Goal: Information Seeking & Learning: Learn about a topic

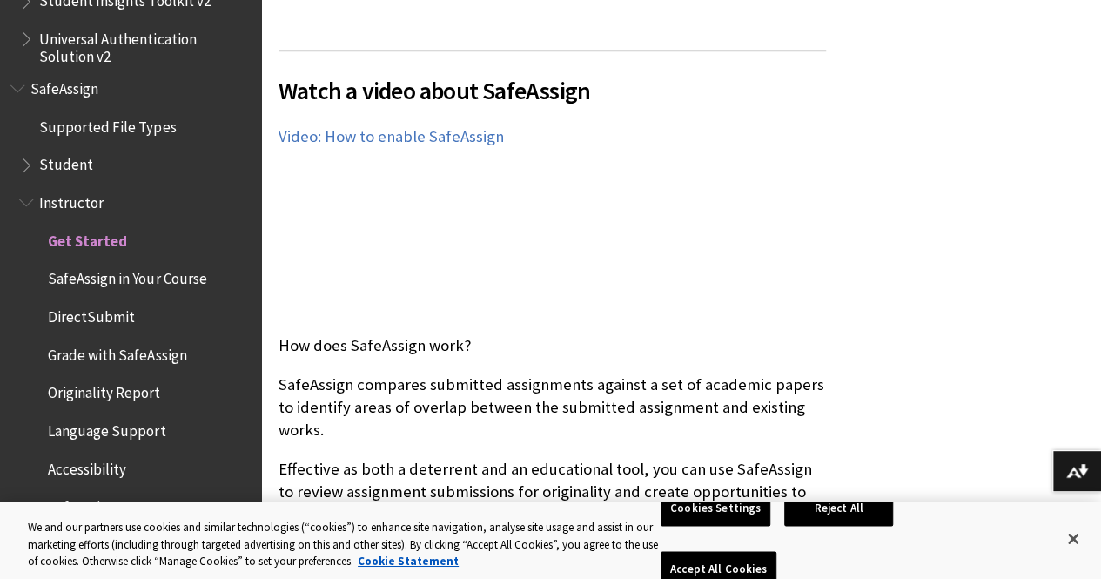
scroll to position [87, 0]
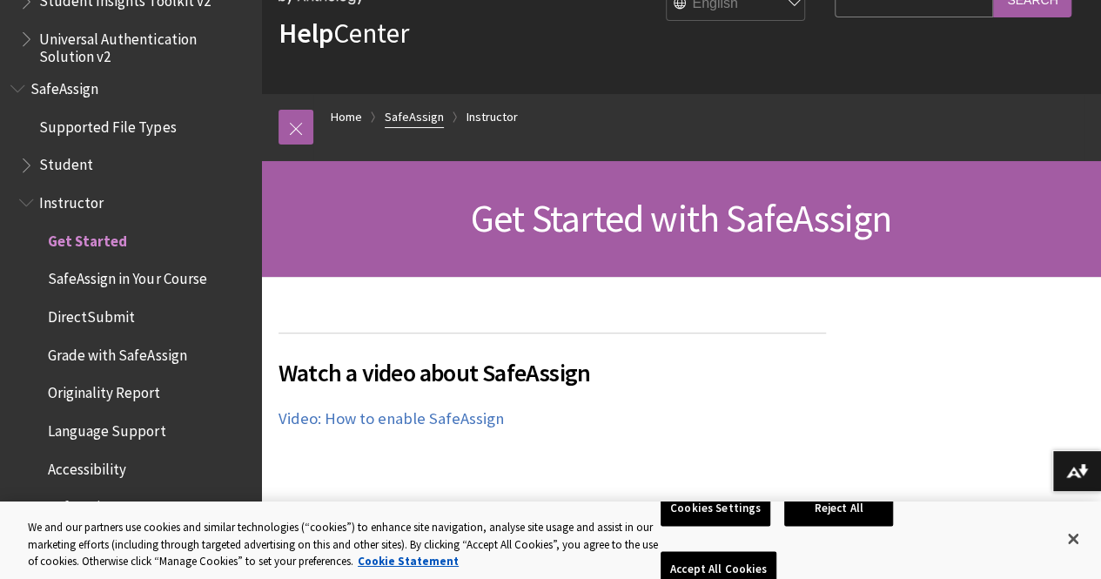
click at [402, 116] on link "SafeAssign" at bounding box center [414, 117] width 59 height 22
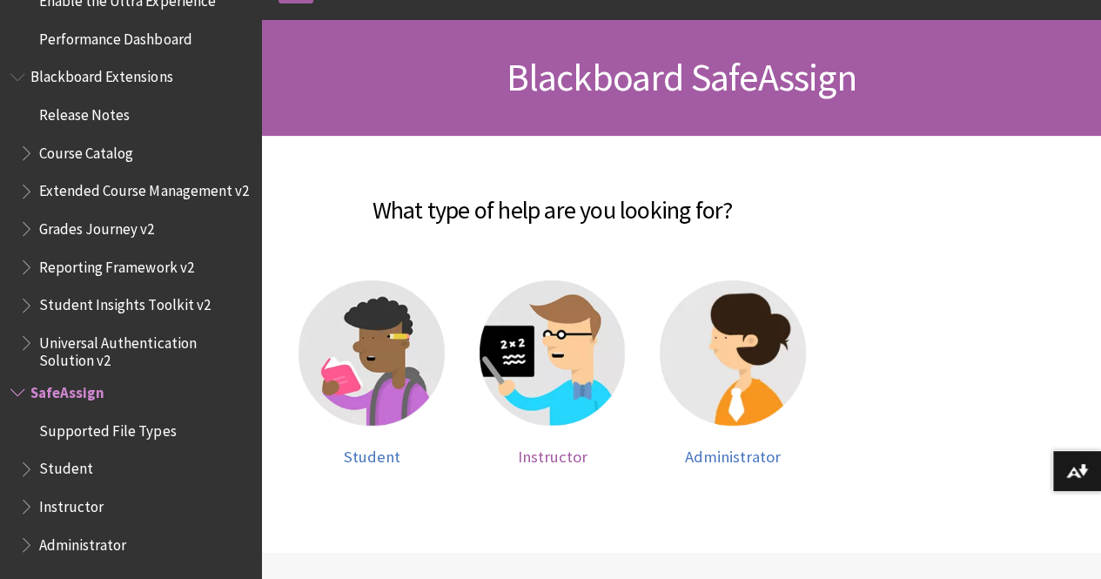
scroll to position [261, 0]
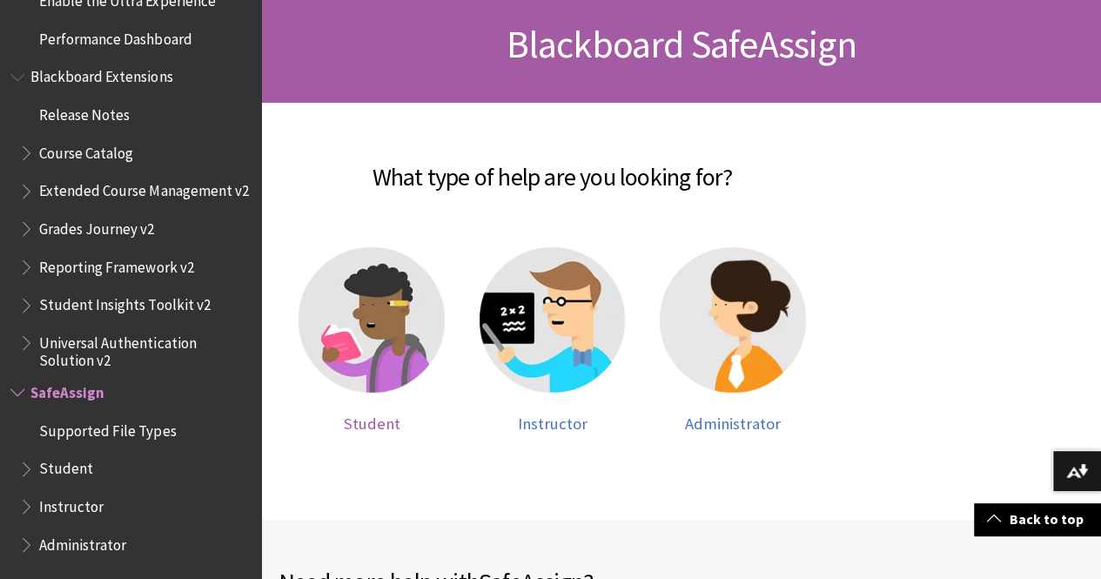
click at [399, 413] on span "Student" at bounding box center [371, 423] width 57 height 20
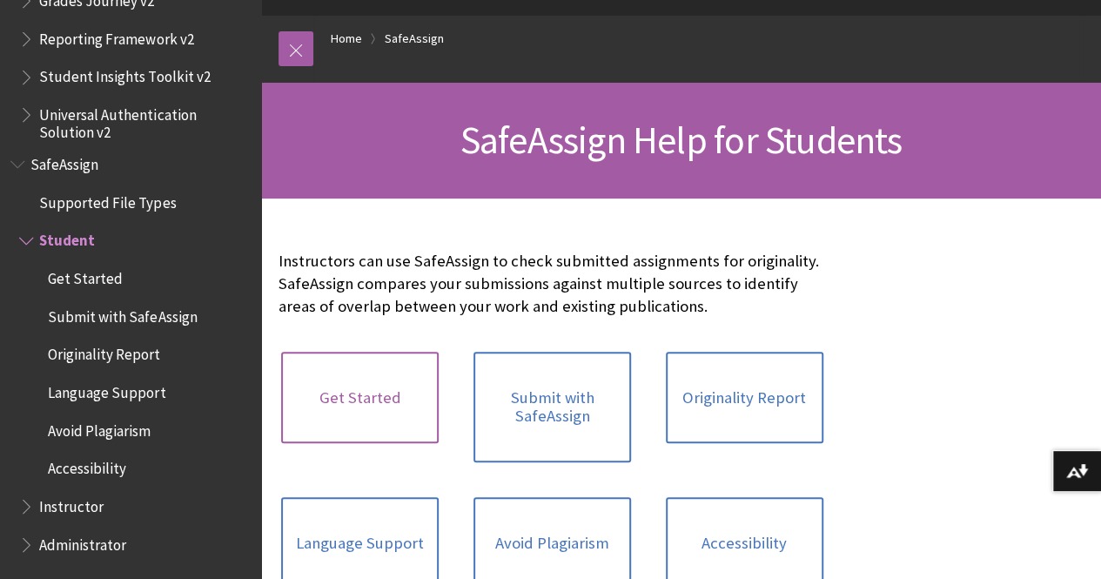
scroll to position [174, 0]
